Goal: Task Accomplishment & Management: Use online tool/utility

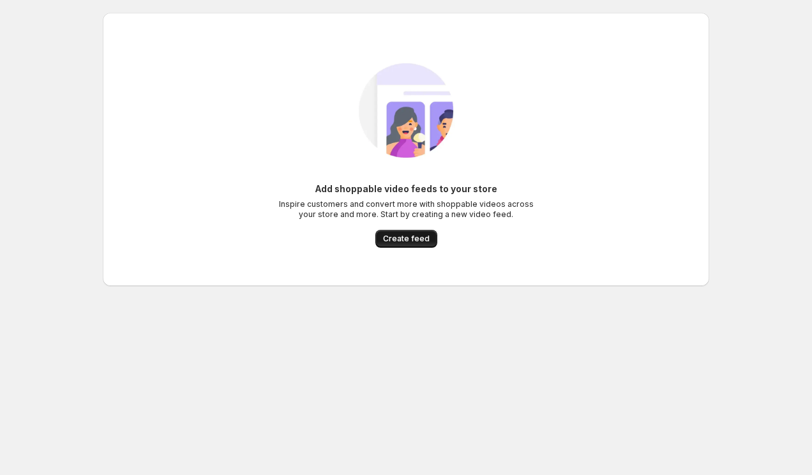
click at [398, 243] on span "Create feed" at bounding box center [406, 239] width 47 height 10
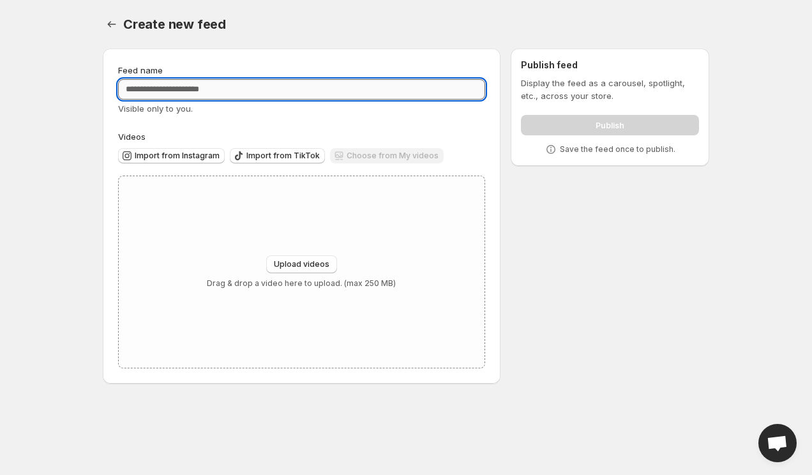
click at [220, 88] on input "Feed name" at bounding box center [301, 89] width 367 height 20
click at [284, 159] on span "Import from TikTok" at bounding box center [283, 156] width 73 height 10
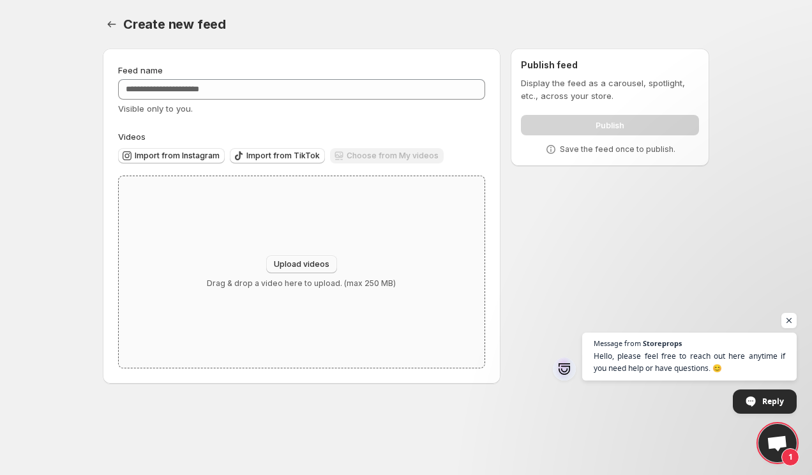
click at [278, 266] on span "Upload videos" at bounding box center [302, 264] width 56 height 10
click at [280, 155] on span "Import from TikTok" at bounding box center [283, 156] width 73 height 10
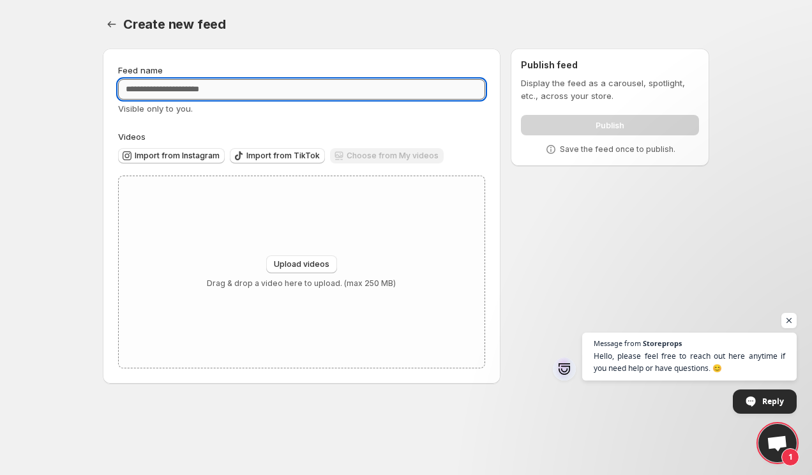
click at [237, 83] on input "Feed name" at bounding box center [301, 89] width 367 height 20
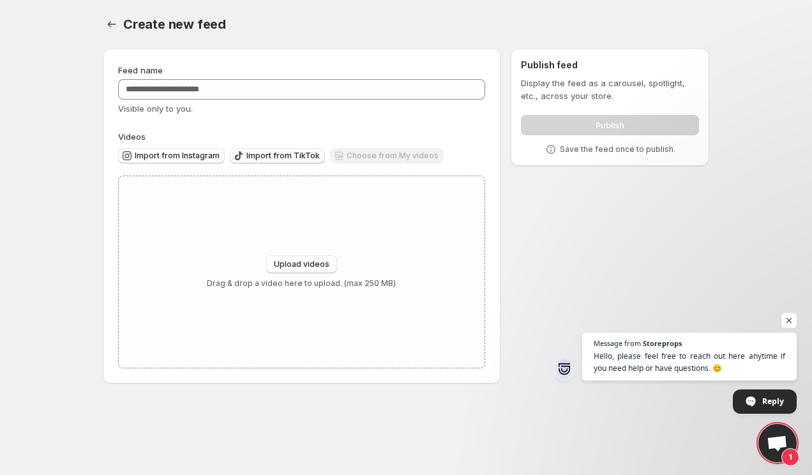
click at [273, 156] on span "Import from TikTok" at bounding box center [283, 156] width 73 height 10
click at [273, 144] on div "Import from Instagram Import from TikTok Choose from My videos" at bounding box center [299, 154] width 372 height 22
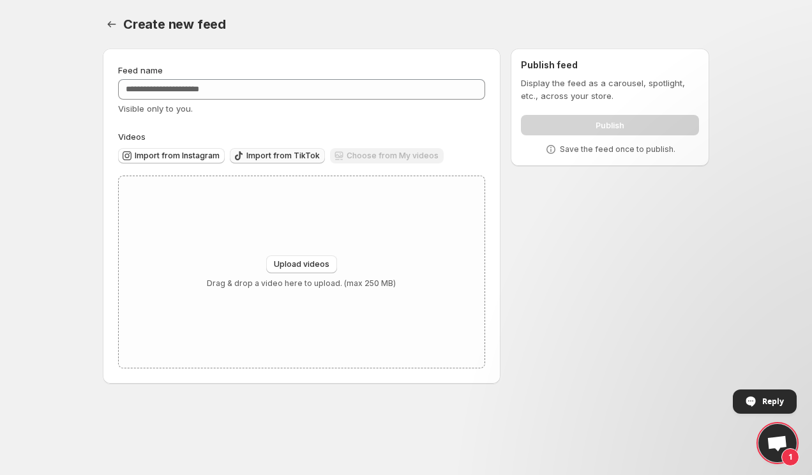
click at [273, 151] on span "Import from TikTok" at bounding box center [283, 156] width 73 height 10
